Goal: Task Accomplishment & Management: Manage account settings

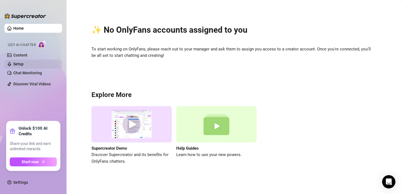
click at [24, 62] on link "Setup" at bounding box center [18, 64] width 10 height 4
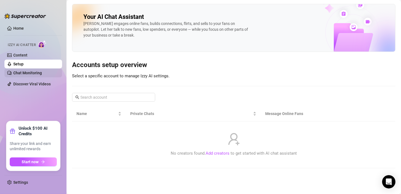
click at [32, 71] on link "Chat Monitoring" at bounding box center [27, 73] width 29 height 4
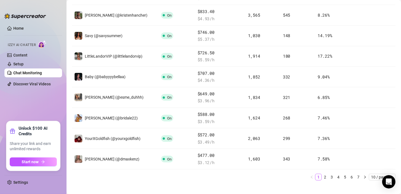
scroll to position [130, 0]
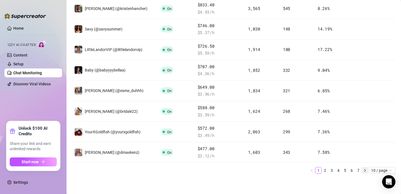
click at [363, 169] on icon "right" at bounding box center [364, 170] width 3 height 3
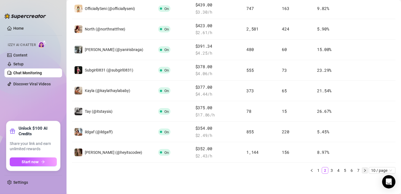
click at [362, 171] on button "button" at bounding box center [365, 170] width 7 height 7
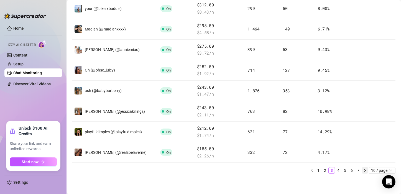
click at [363, 171] on button "button" at bounding box center [365, 170] width 7 height 7
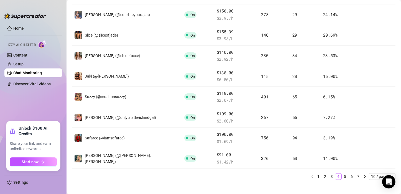
click at [45, 22] on div at bounding box center [25, 13] width 42 height 17
click at [24, 27] on link "Home" at bounding box center [18, 28] width 11 height 4
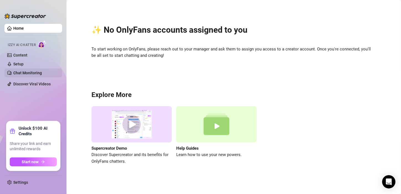
click at [26, 73] on link "Chat Monitoring" at bounding box center [27, 73] width 29 height 4
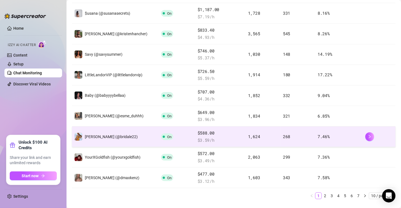
scroll to position [111, 0]
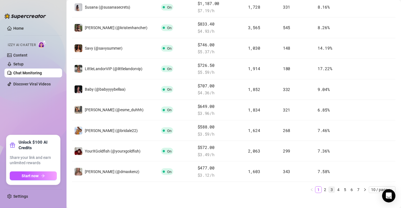
click at [329, 187] on link "3" at bounding box center [332, 190] width 6 height 6
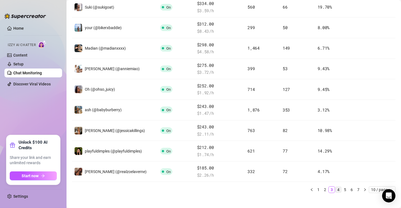
click at [336, 189] on link "4" at bounding box center [338, 190] width 6 height 6
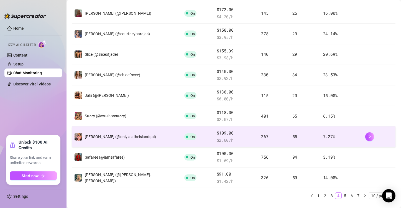
click at [122, 134] on div "[PERSON_NAME] (@onlylalatheislandgal)" at bounding box center [115, 137] width 82 height 8
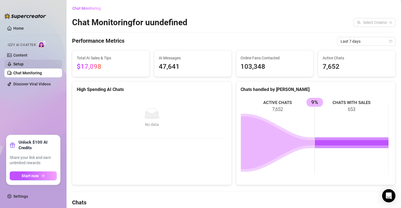
click at [24, 65] on link "Setup" at bounding box center [18, 64] width 10 height 4
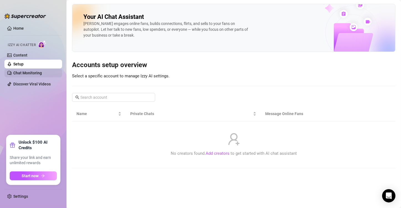
click at [35, 72] on link "Chat Monitoring" at bounding box center [27, 73] width 29 height 4
